Goal: Entertainment & Leisure: Consume media (video, audio)

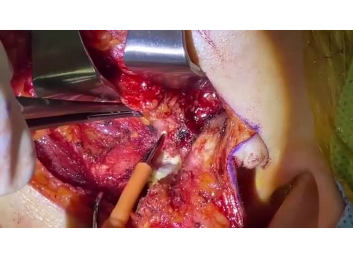
click at [32, 79] on div "10 seconds Tap to unmute" at bounding box center [176, 129] width 353 height 258
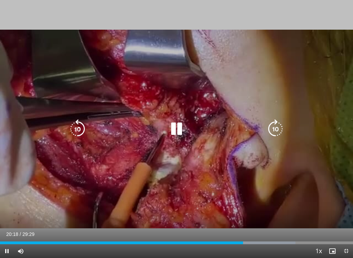
click at [180, 126] on icon "Video Player" at bounding box center [176, 128] width 19 height 19
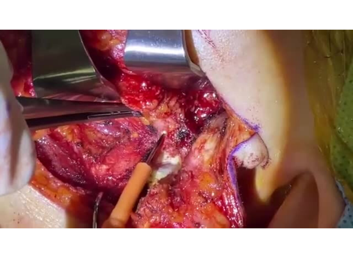
click at [266, 136] on icon "Video Player" at bounding box center [275, 128] width 19 height 19
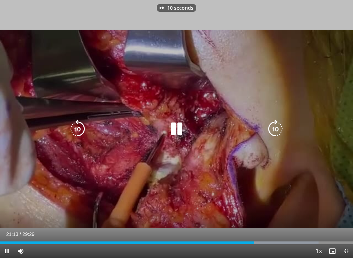
click at [278, 125] on icon "Video Player" at bounding box center [275, 128] width 19 height 19
click at [277, 125] on icon "Video Player" at bounding box center [275, 128] width 19 height 19
click at [280, 124] on icon "Video Player" at bounding box center [275, 128] width 19 height 19
click at [278, 126] on icon "Video Player" at bounding box center [275, 128] width 19 height 19
click at [277, 127] on icon "Video Player" at bounding box center [275, 128] width 19 height 19
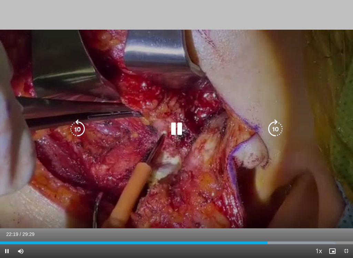
click at [277, 129] on icon "Video Player" at bounding box center [275, 128] width 19 height 19
click at [277, 127] on icon "Video Player" at bounding box center [275, 128] width 19 height 19
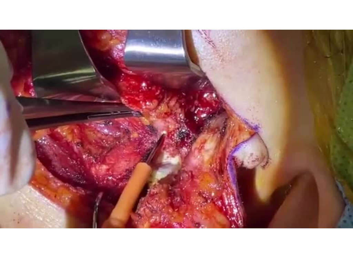
click at [278, 128] on div "20 seconds Tap to unmute" at bounding box center [176, 129] width 353 height 258
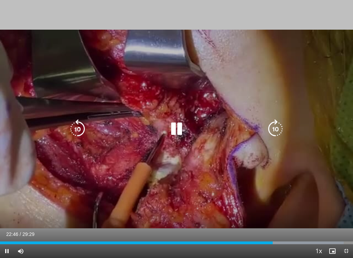
click at [278, 128] on icon "Video Player" at bounding box center [275, 128] width 19 height 19
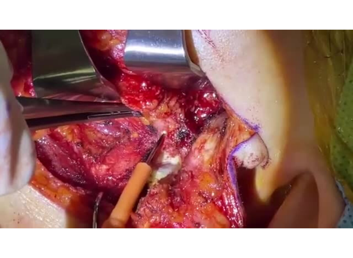
click at [276, 138] on icon "Video Player" at bounding box center [275, 128] width 19 height 19
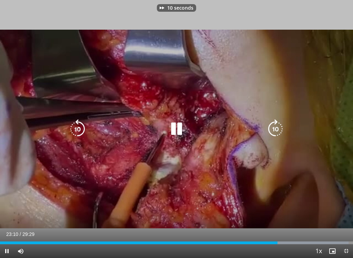
click at [278, 128] on icon "Video Player" at bounding box center [275, 128] width 19 height 19
click at [278, 127] on icon "Video Player" at bounding box center [275, 128] width 19 height 19
click at [277, 129] on icon "Video Player" at bounding box center [275, 128] width 19 height 19
click at [278, 128] on icon "Video Player" at bounding box center [275, 128] width 19 height 19
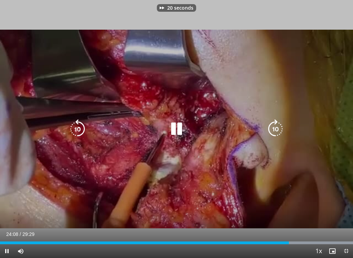
click at [278, 127] on icon "Video Player" at bounding box center [275, 128] width 19 height 19
click at [277, 128] on icon "Video Player" at bounding box center [275, 128] width 19 height 19
click at [277, 127] on icon "Video Player" at bounding box center [275, 128] width 19 height 19
click at [276, 128] on icon "Video Player" at bounding box center [275, 128] width 19 height 19
click at [277, 127] on icon "Video Player" at bounding box center [275, 128] width 19 height 19
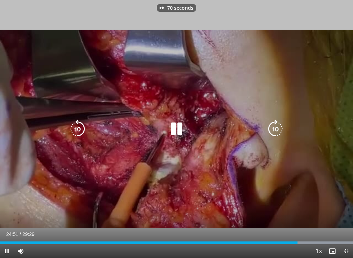
click at [277, 127] on icon "Video Player" at bounding box center [275, 128] width 19 height 19
click at [277, 128] on icon "Video Player" at bounding box center [275, 128] width 19 height 19
click at [276, 128] on icon "Video Player" at bounding box center [275, 128] width 19 height 19
click at [278, 128] on icon "Video Player" at bounding box center [275, 128] width 19 height 19
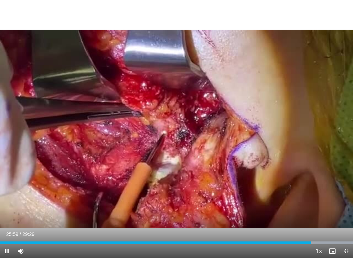
click at [277, 127] on div "30 seconds Tap to unmute" at bounding box center [176, 129] width 353 height 258
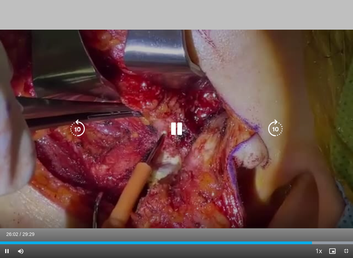
click at [277, 128] on icon "Video Player" at bounding box center [275, 128] width 19 height 19
click at [279, 128] on icon "Video Player" at bounding box center [275, 128] width 19 height 19
click at [280, 127] on icon "Video Player" at bounding box center [275, 128] width 19 height 19
click at [279, 127] on icon "Video Player" at bounding box center [275, 128] width 19 height 19
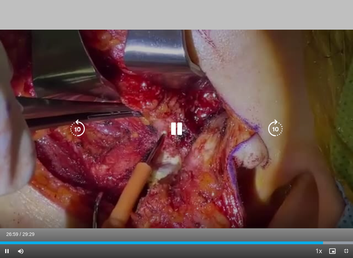
click at [276, 126] on icon "Video Player" at bounding box center [275, 128] width 19 height 19
click at [277, 125] on icon "Video Player" at bounding box center [275, 128] width 19 height 19
click at [278, 127] on icon "Video Player" at bounding box center [275, 128] width 19 height 19
click at [278, 126] on icon "Video Player" at bounding box center [275, 128] width 19 height 19
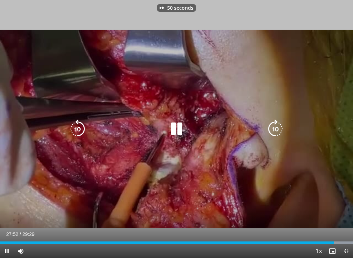
click at [278, 126] on icon "Video Player" at bounding box center [275, 128] width 19 height 19
click at [277, 127] on icon "Video Player" at bounding box center [275, 128] width 19 height 19
click at [276, 127] on icon "Video Player" at bounding box center [275, 128] width 19 height 19
click at [276, 126] on icon "Video Player" at bounding box center [275, 128] width 19 height 19
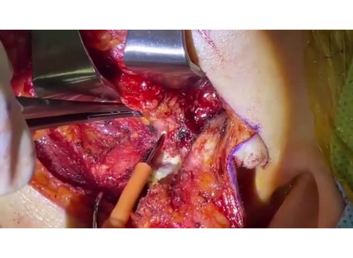
click at [283, 135] on icon "Video Player" at bounding box center [275, 128] width 19 height 19
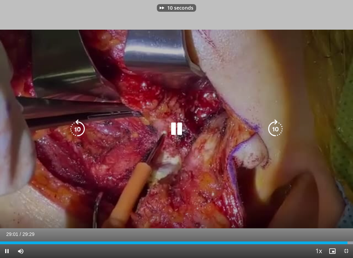
click at [279, 128] on icon "Video Player" at bounding box center [275, 128] width 19 height 19
click at [277, 135] on icon "Video Player" at bounding box center [275, 128] width 19 height 19
click at [278, 133] on icon "Video Player" at bounding box center [275, 128] width 19 height 19
